Goal: Find specific page/section: Find specific page/section

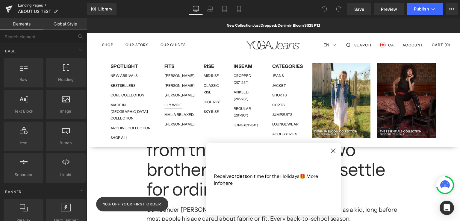
click at [25, 4] on link "Landing Pages" at bounding box center [52, 5] width 69 height 5
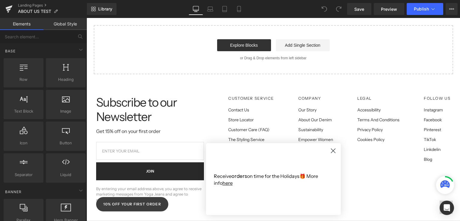
scroll to position [546, 0]
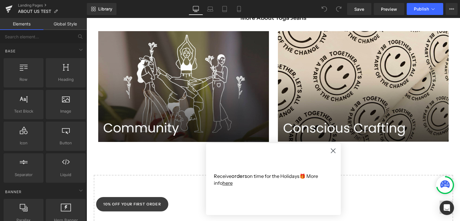
click at [331, 149] on circle "Close dialog" at bounding box center [333, 151] width 10 height 10
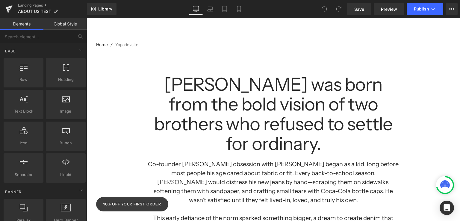
scroll to position [0, 0]
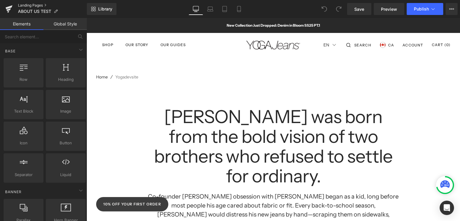
click at [34, 7] on link "Landing Pages" at bounding box center [52, 5] width 69 height 5
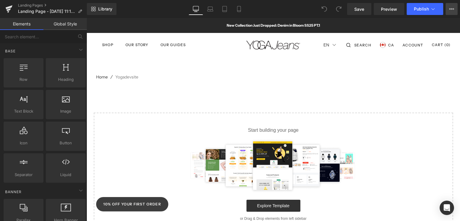
click at [451, 8] on icon at bounding box center [451, 9] width 5 height 5
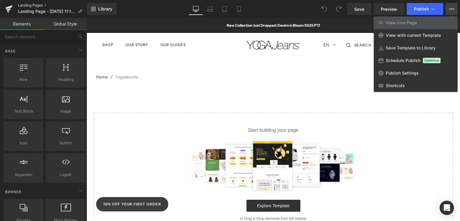
click at [20, 4] on link "Landing Pages" at bounding box center [52, 5] width 69 height 5
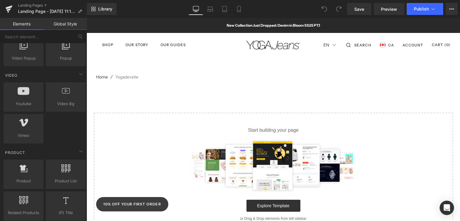
scroll to position [389, 0]
